Goal: Information Seeking & Learning: Learn about a topic

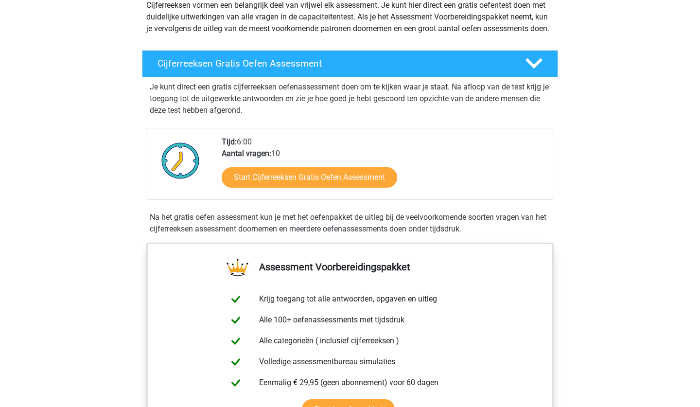
scroll to position [124, 0]
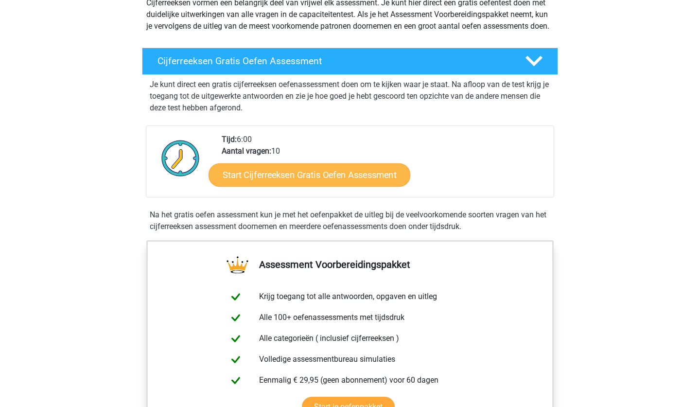
click at [269, 186] on link "Start Cijferreeksen Gratis Oefen Assessment" at bounding box center [310, 174] width 202 height 23
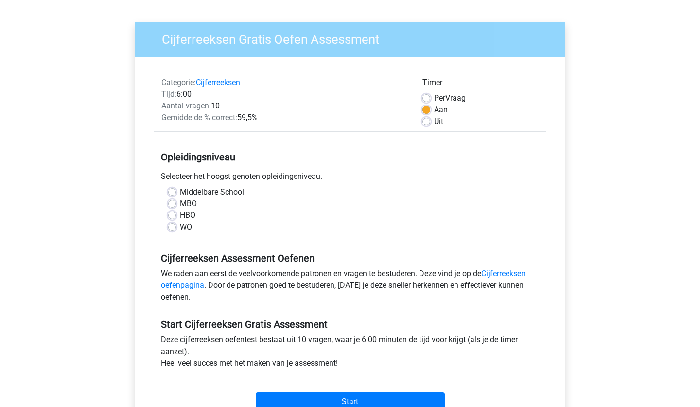
scroll to position [77, 0]
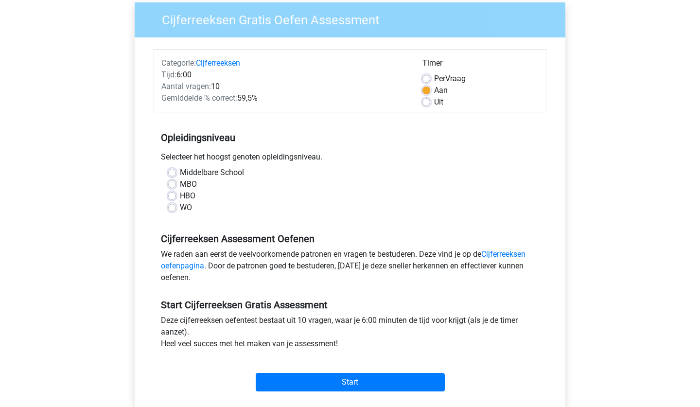
click at [434, 80] on label "Per Vraag" at bounding box center [450, 79] width 32 height 12
click at [424, 80] on input "Per Vraag" at bounding box center [427, 78] width 8 height 10
radio input "true"
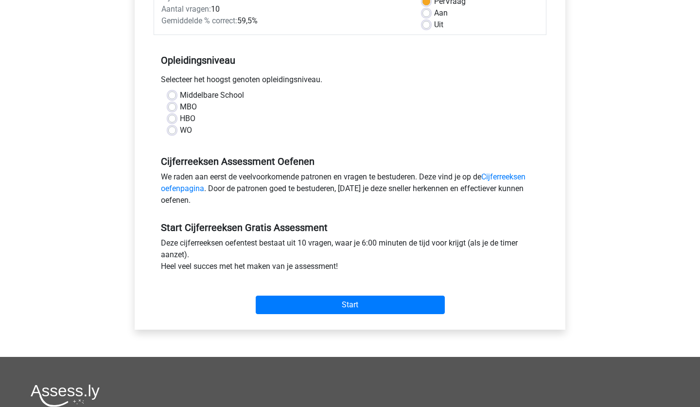
scroll to position [158, 0]
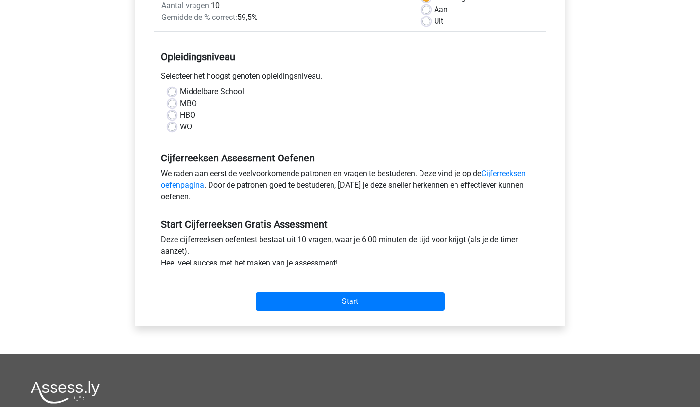
click at [180, 117] on label "HBO" at bounding box center [188, 115] width 16 height 12
click at [175, 117] on input "HBO" at bounding box center [172, 114] width 8 height 10
radio input "true"
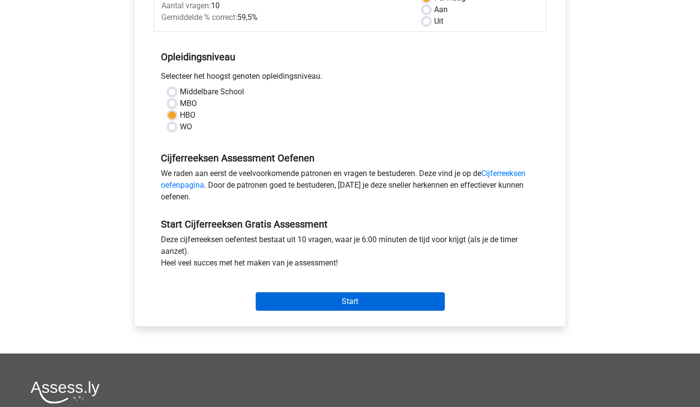
click at [317, 301] on input "Start" at bounding box center [350, 301] width 189 height 18
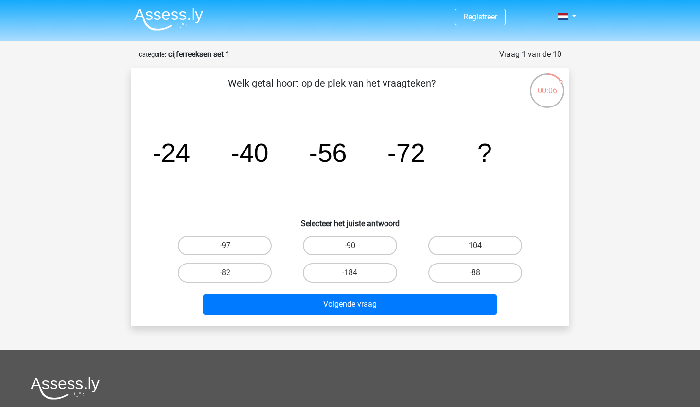
click at [352, 257] on div "-90" at bounding box center [349, 245] width 125 height 27
click at [349, 244] on label "-90" at bounding box center [350, 245] width 94 height 19
click at [350, 246] on input "-90" at bounding box center [353, 249] width 6 height 6
radio input "true"
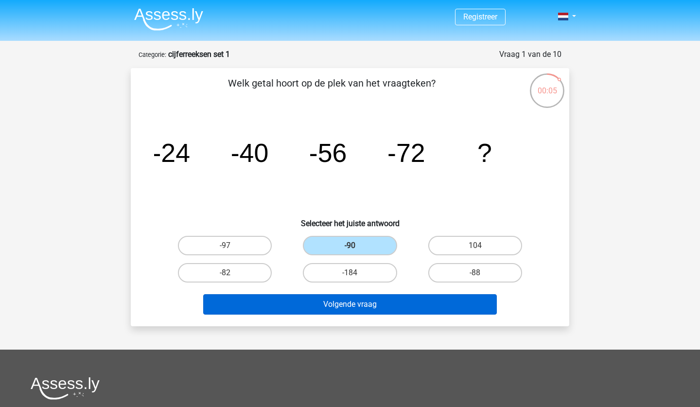
click at [333, 300] on button "Volgende vraag" at bounding box center [350, 304] width 294 height 20
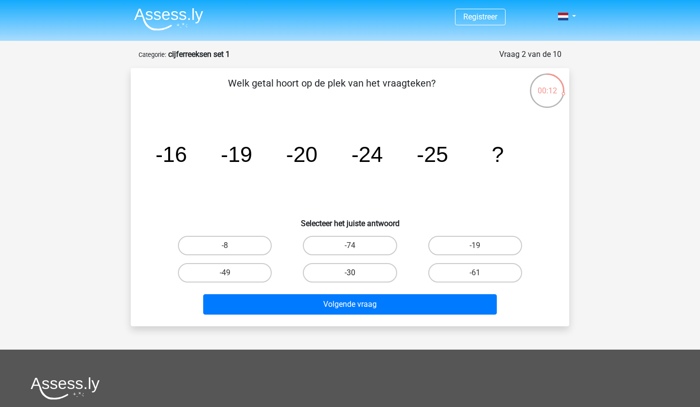
click at [349, 276] on label "-30" at bounding box center [350, 272] width 94 height 19
click at [350, 276] on input "-30" at bounding box center [353, 276] width 6 height 6
radio input "true"
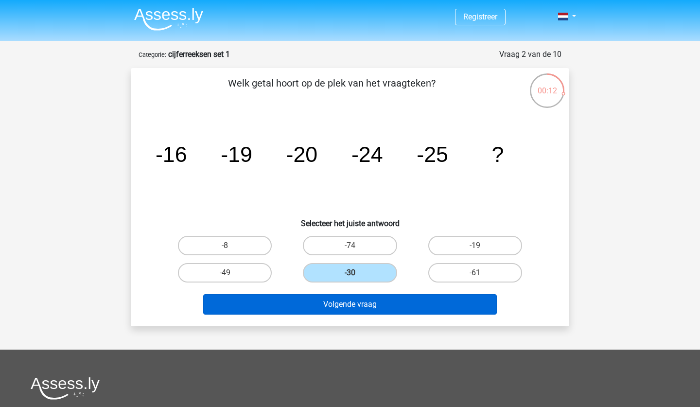
click at [353, 300] on button "Volgende vraag" at bounding box center [350, 304] width 294 height 20
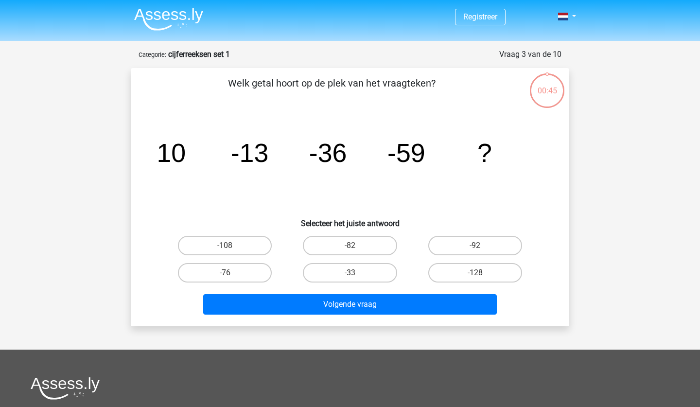
scroll to position [49, 0]
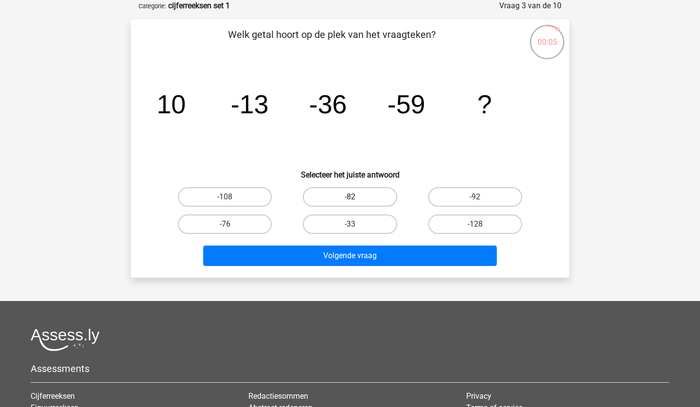
click at [344, 192] on label "-82" at bounding box center [350, 196] width 94 height 19
click at [350, 197] on input "-82" at bounding box center [353, 200] width 6 height 6
radio input "true"
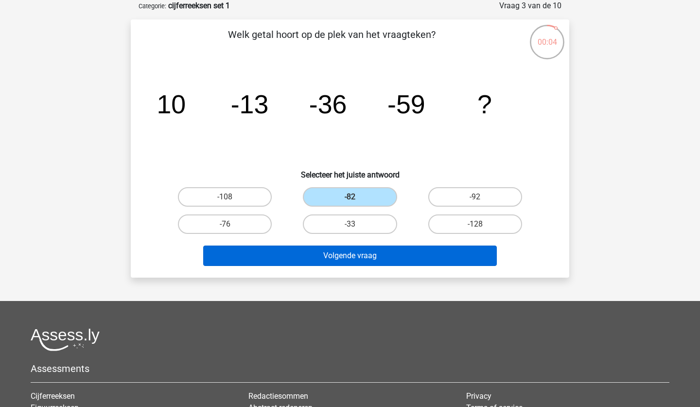
click at [352, 260] on button "Volgende vraag" at bounding box center [350, 256] width 294 height 20
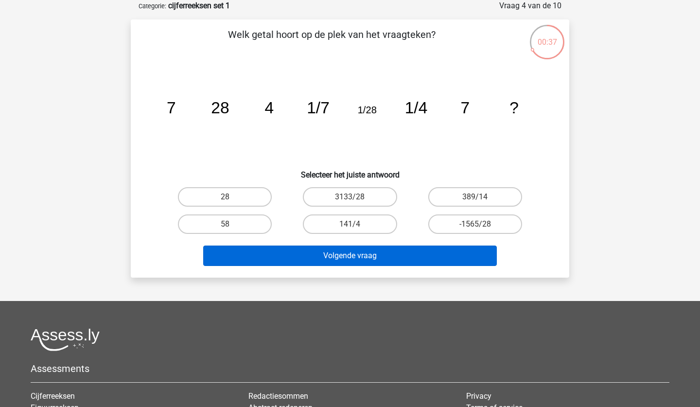
click at [329, 246] on button "Volgende vraag" at bounding box center [350, 256] width 294 height 20
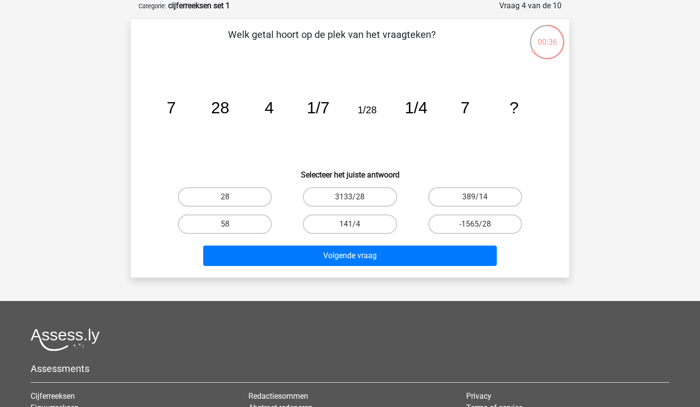
click at [235, 207] on div "28" at bounding box center [224, 196] width 125 height 27
click at [355, 200] on input "3133/28" at bounding box center [353, 200] width 6 height 6
radio input "true"
click at [350, 225] on input "141/4" at bounding box center [353, 227] width 6 height 6
radio input "true"
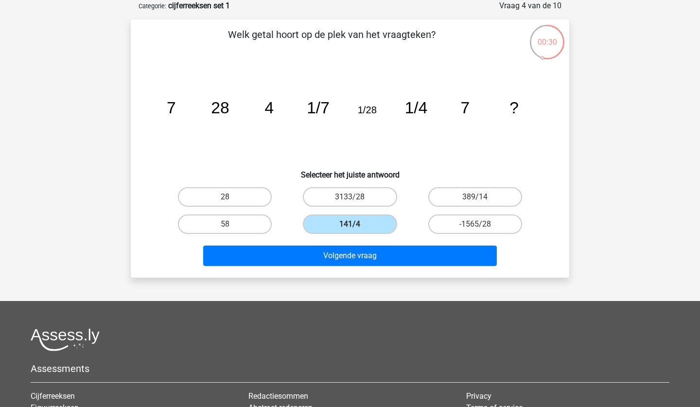
click at [365, 243] on div "Volgende vraag" at bounding box center [349, 254] width 407 height 32
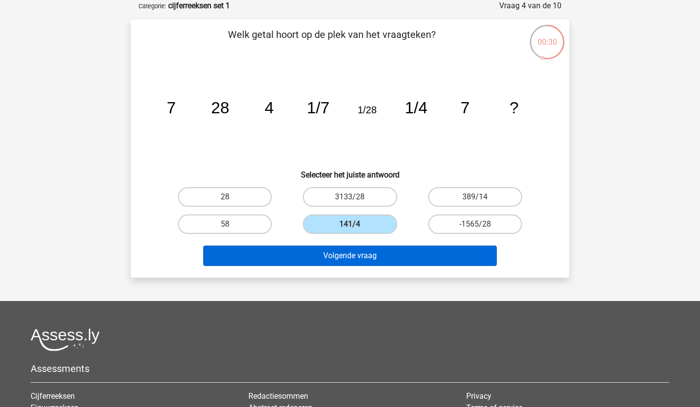
click at [366, 249] on button "Volgende vraag" at bounding box center [350, 256] width 294 height 20
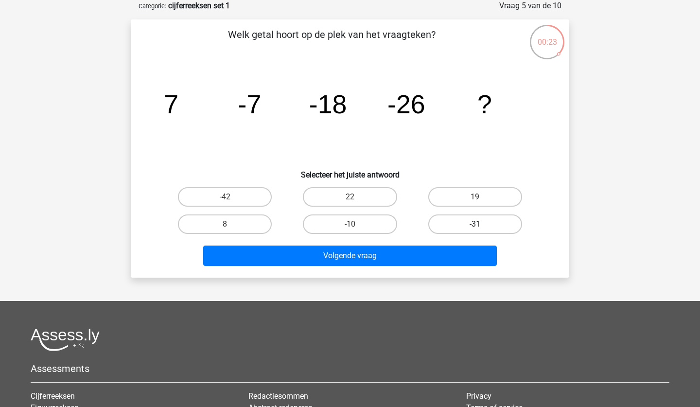
click at [493, 219] on label "-31" at bounding box center [475, 223] width 94 height 19
click at [481, 224] on input "-31" at bounding box center [478, 227] width 6 height 6
radio input "true"
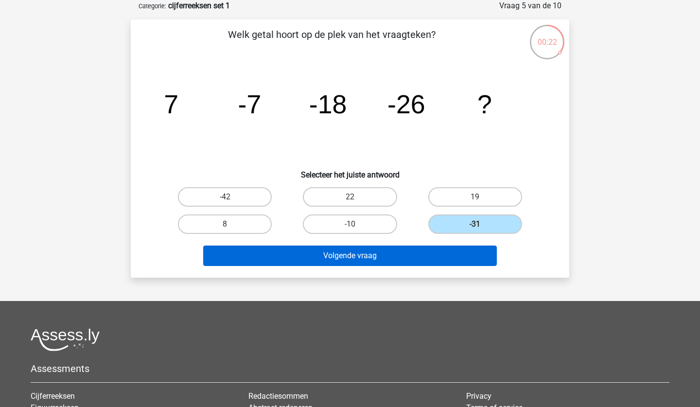
click at [390, 257] on button "Volgende vraag" at bounding box center [350, 256] width 294 height 20
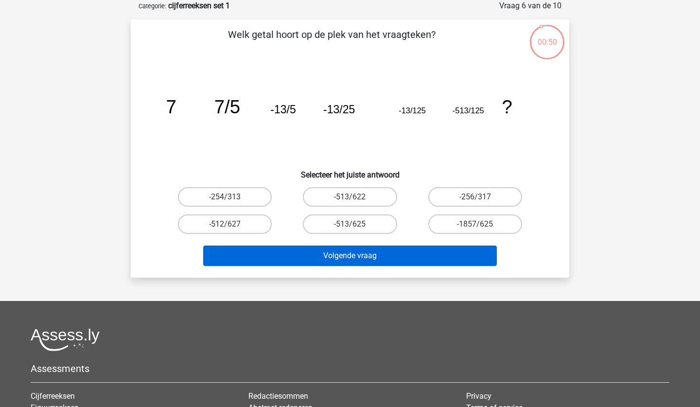
click at [380, 255] on button "Volgende vraag" at bounding box center [350, 256] width 294 height 20
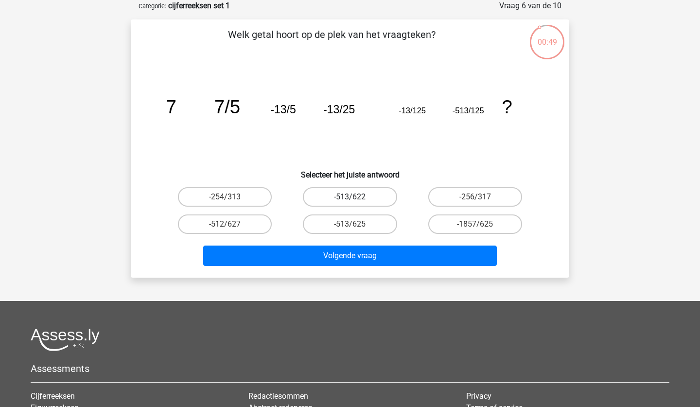
click at [346, 194] on label "-513/622" at bounding box center [350, 196] width 94 height 19
click at [350, 197] on input "-513/622" at bounding box center [353, 200] width 6 height 6
radio input "true"
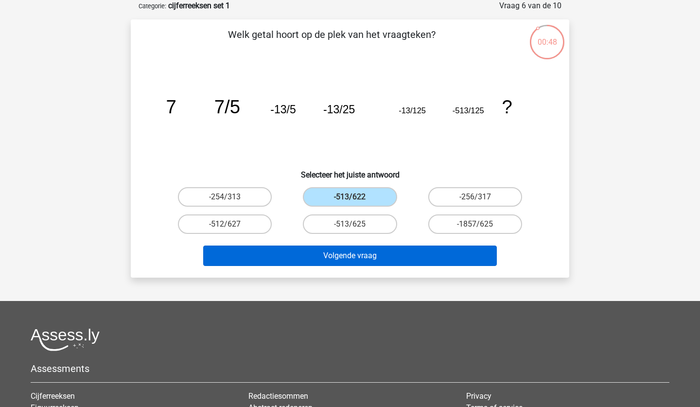
click at [364, 248] on button "Volgende vraag" at bounding box center [350, 256] width 294 height 20
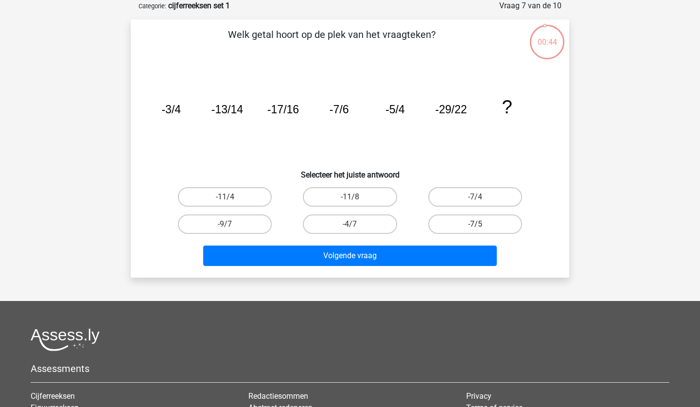
click at [466, 225] on label "-7/5" at bounding box center [475, 223] width 94 height 19
click at [475, 225] on input "-7/5" at bounding box center [478, 227] width 6 height 6
radio input "true"
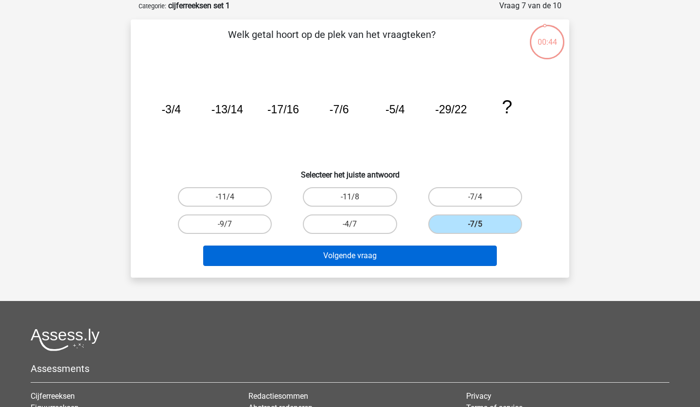
click at [448, 246] on button "Volgende vraag" at bounding box center [350, 256] width 294 height 20
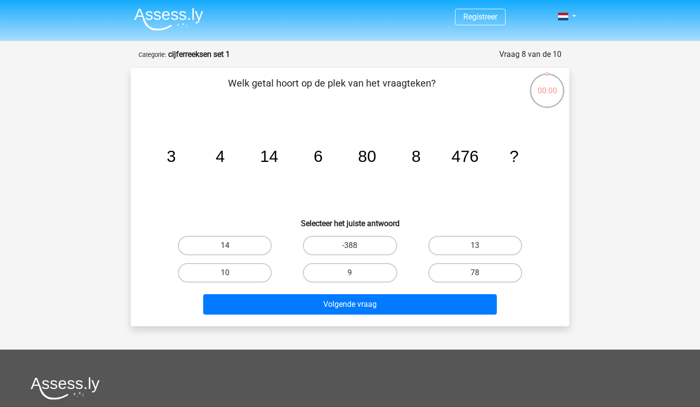
scroll to position [49, 0]
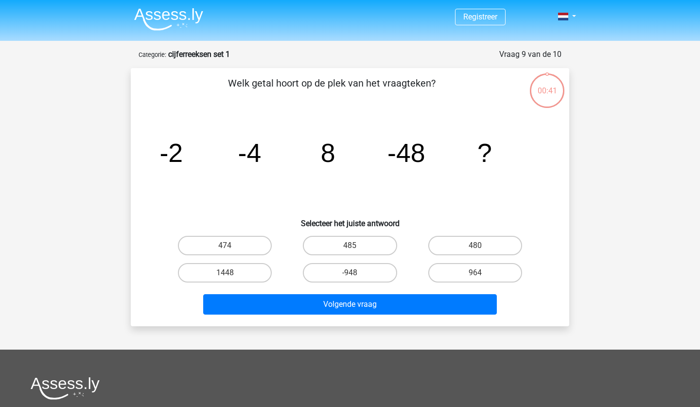
scroll to position [49, 0]
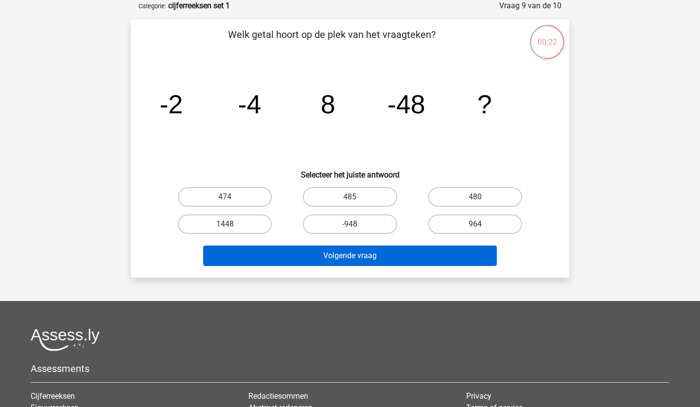
click at [347, 257] on button "Volgende vraag" at bounding box center [350, 256] width 294 height 20
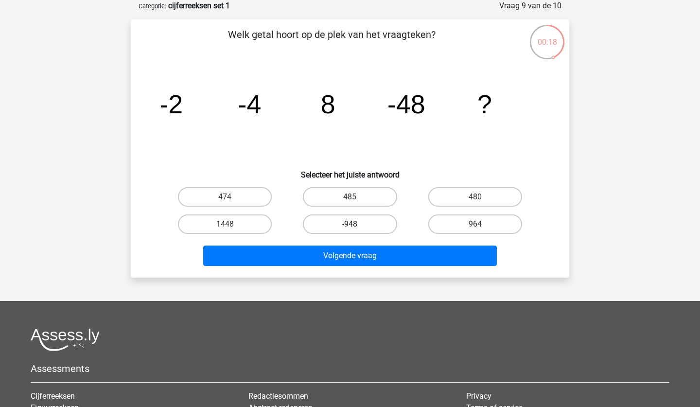
click at [349, 223] on label "-948" at bounding box center [350, 223] width 94 height 19
click at [350, 224] on input "-948" at bounding box center [353, 227] width 6 height 6
radio input "true"
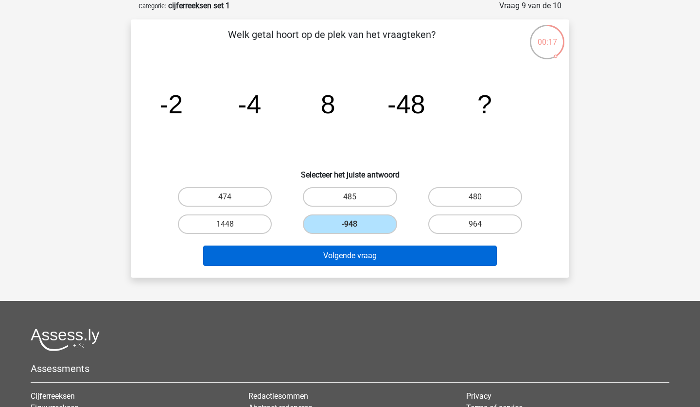
click at [364, 250] on button "Volgende vraag" at bounding box center [350, 256] width 294 height 20
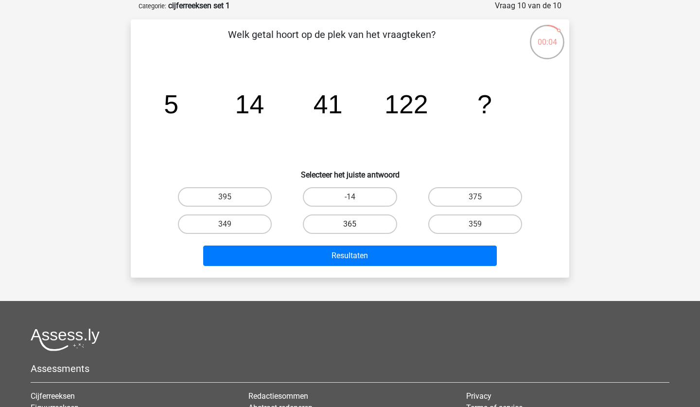
click at [369, 224] on label "365" at bounding box center [350, 223] width 94 height 19
click at [356, 224] on input "365" at bounding box center [353, 227] width 6 height 6
radio input "true"
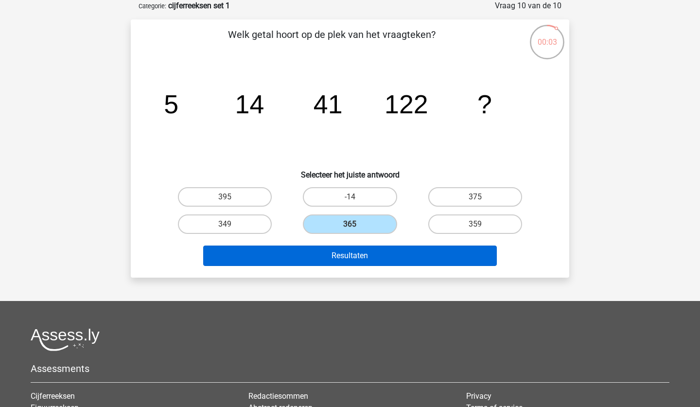
click at [369, 253] on button "Resultaten" at bounding box center [350, 256] width 294 height 20
